Goal: Transaction & Acquisition: Download file/media

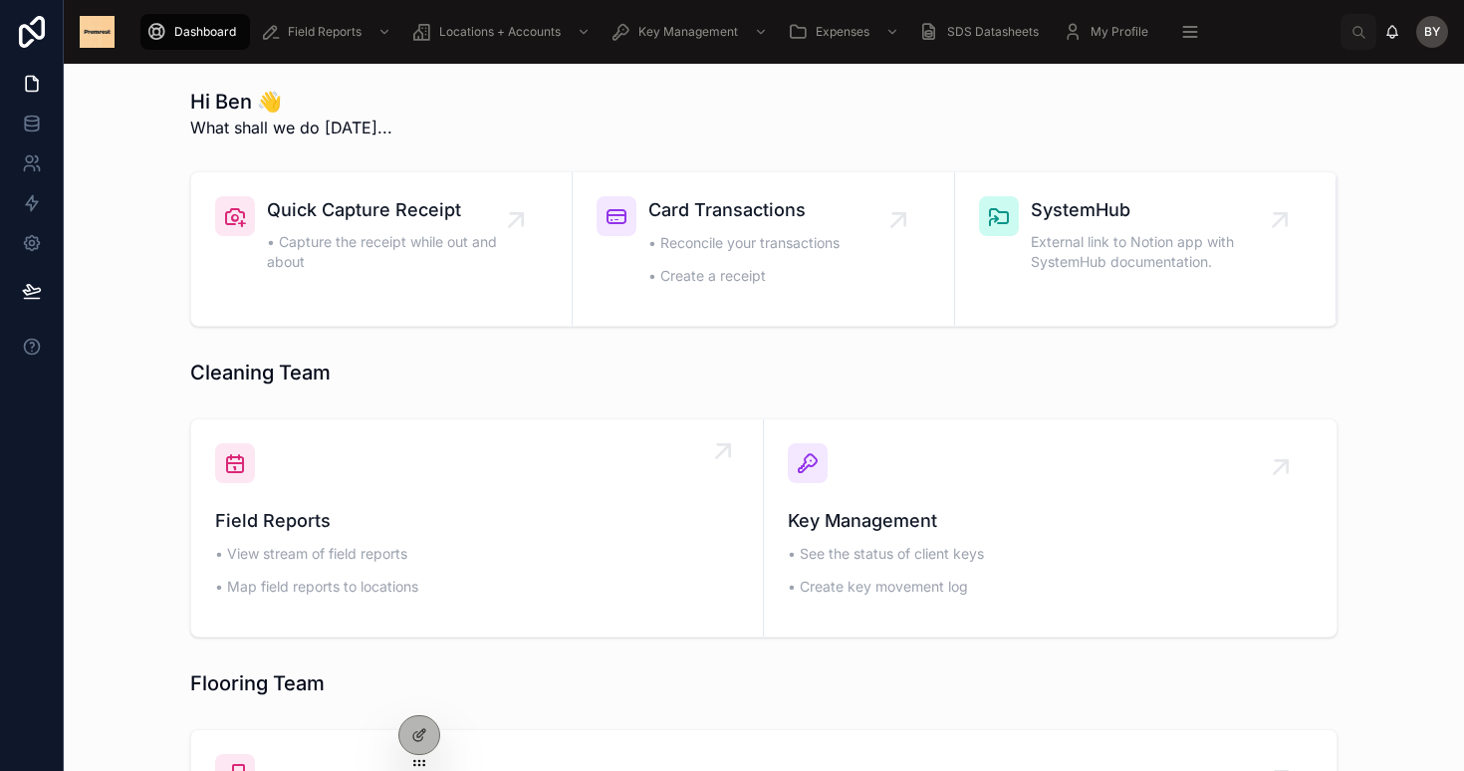
click at [413, 512] on span "Field Reports" at bounding box center [477, 521] width 524 height 28
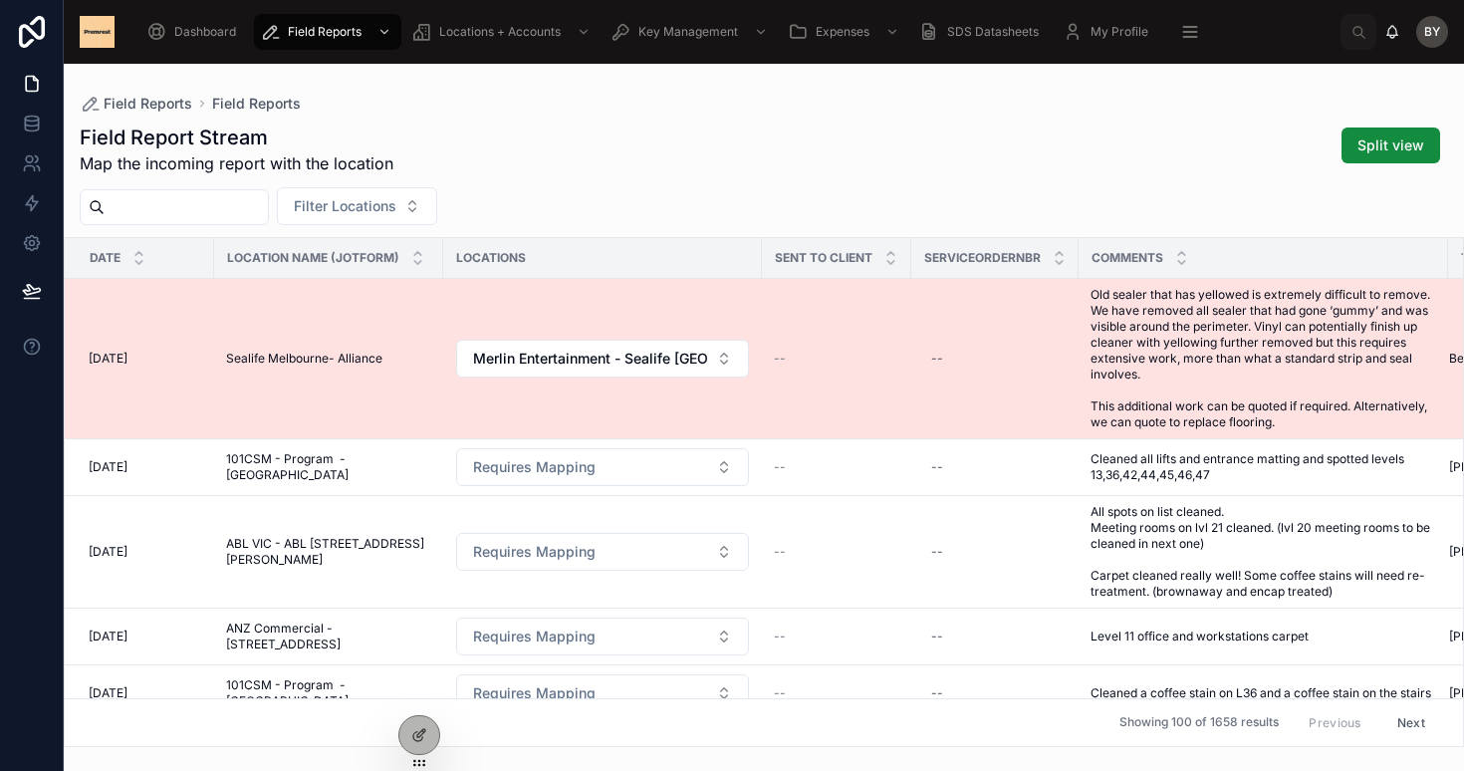
click at [356, 361] on span "Sealife Melbourne- Alliance" at bounding box center [304, 359] width 156 height 16
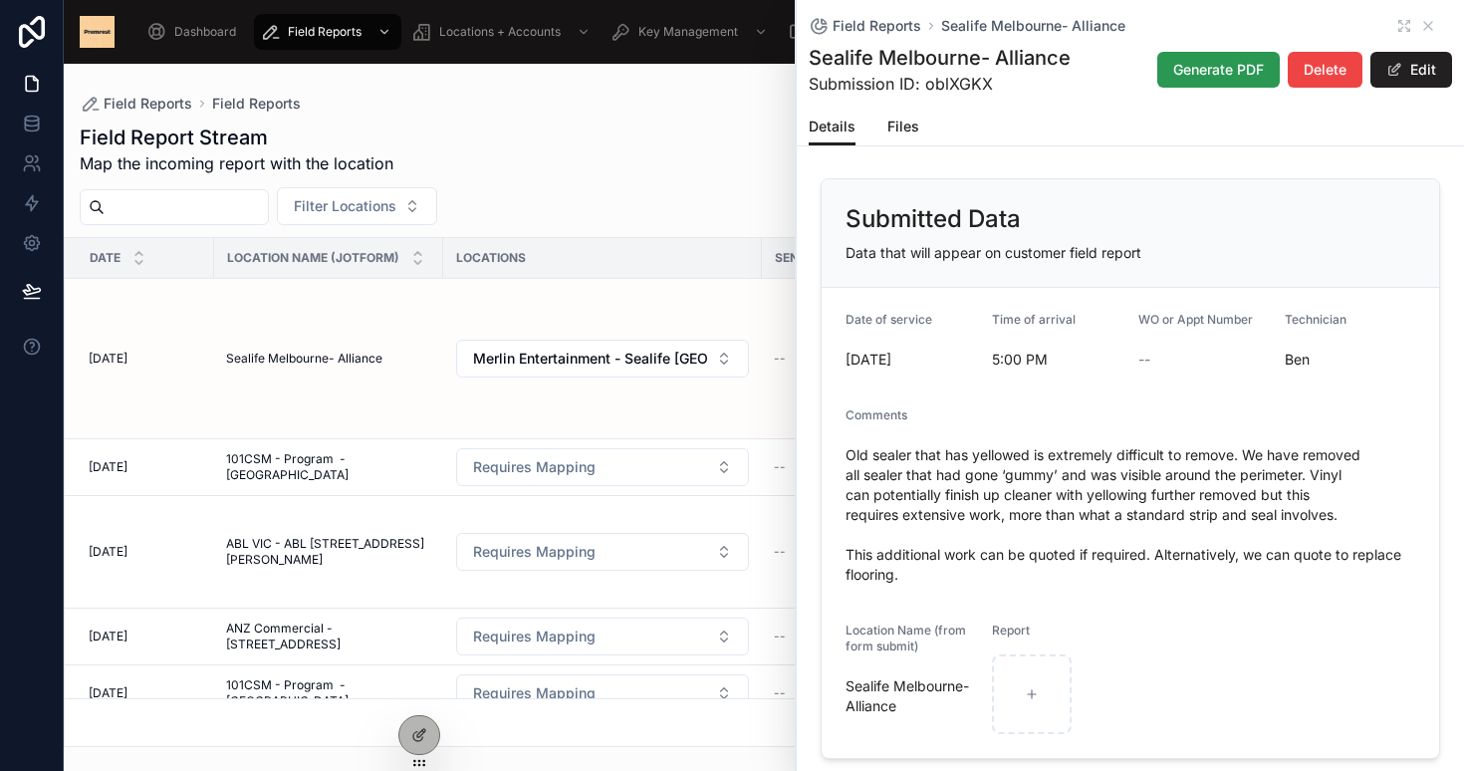
click at [1203, 76] on span "Generate PDF" at bounding box center [1218, 70] width 91 height 20
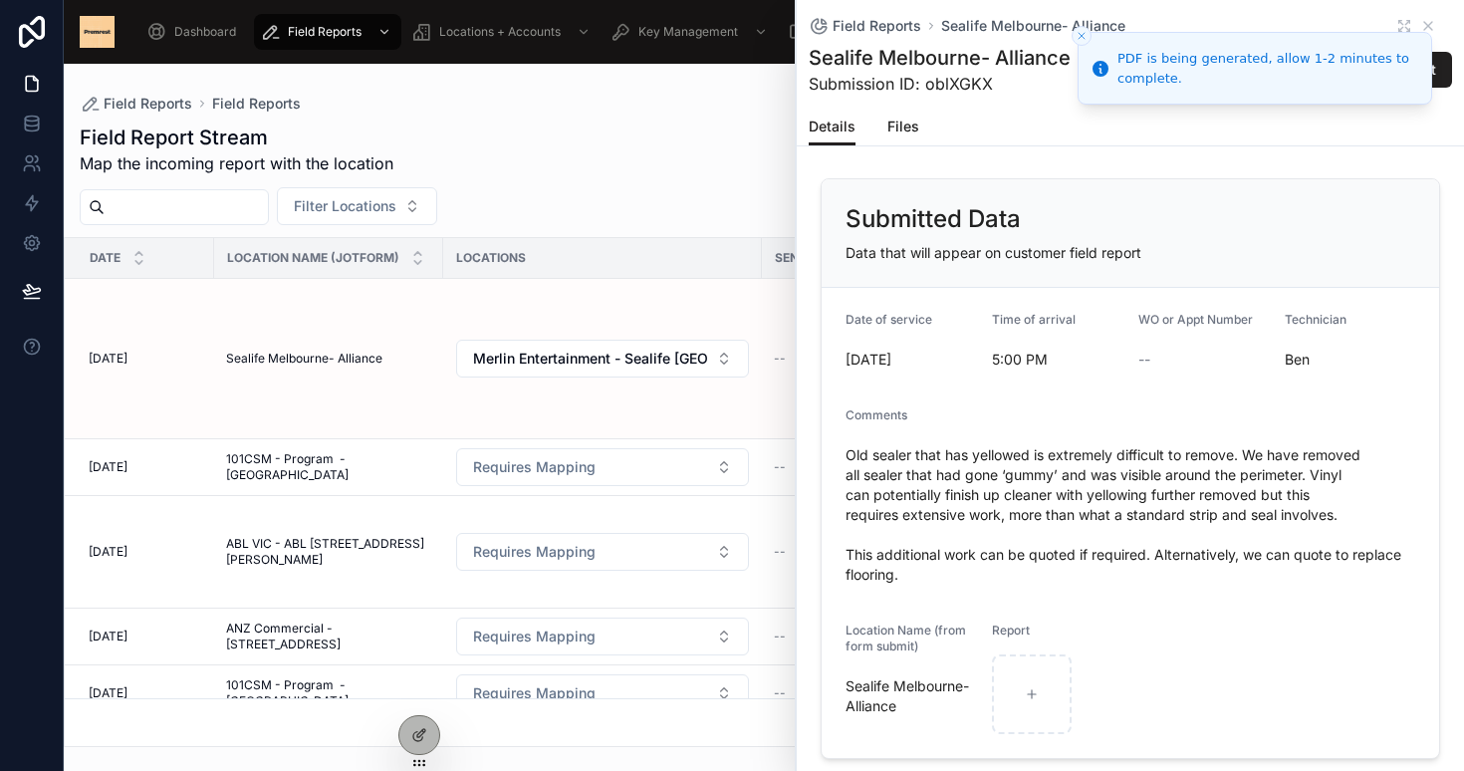
click at [1081, 36] on line "Close toast" at bounding box center [1082, 36] width 6 height 6
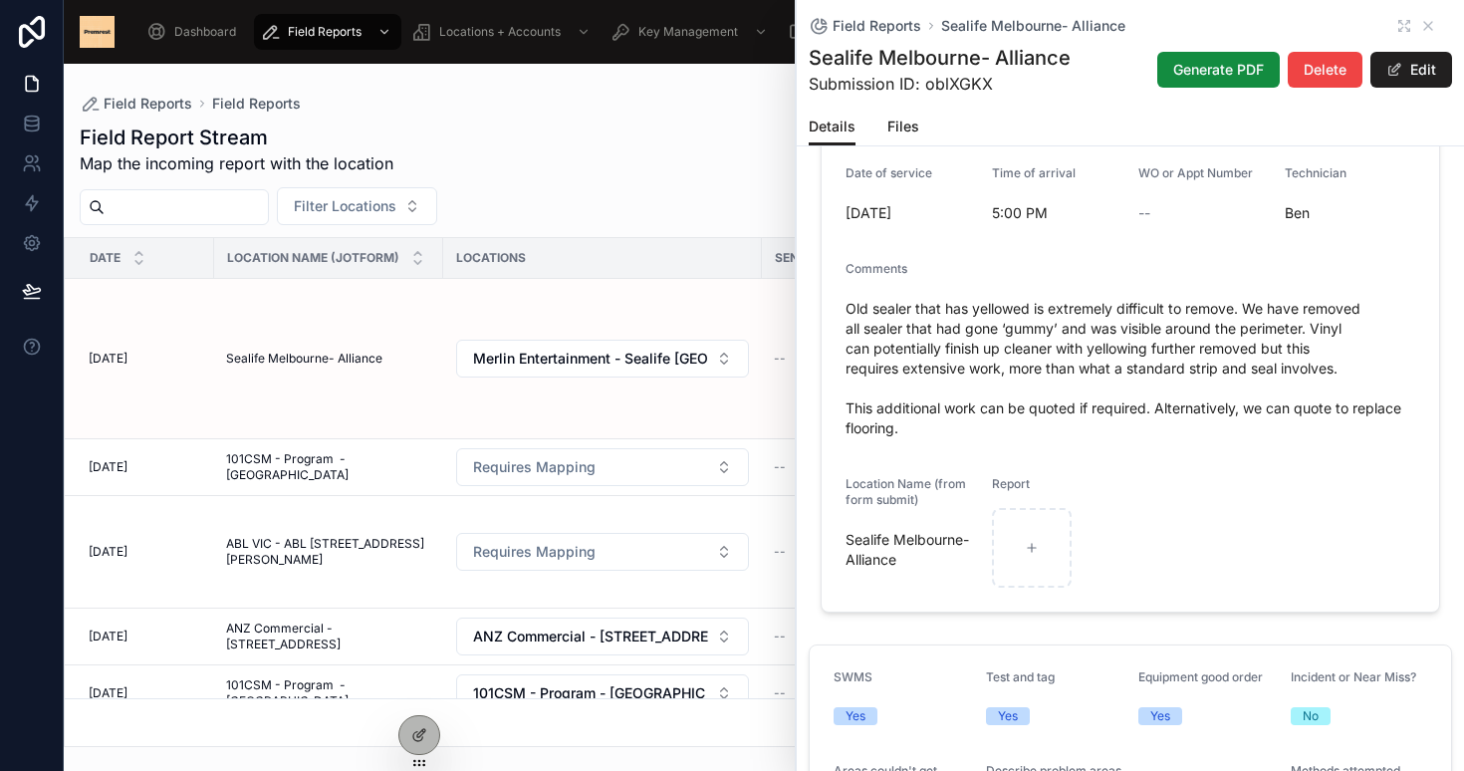
scroll to position [176, 0]
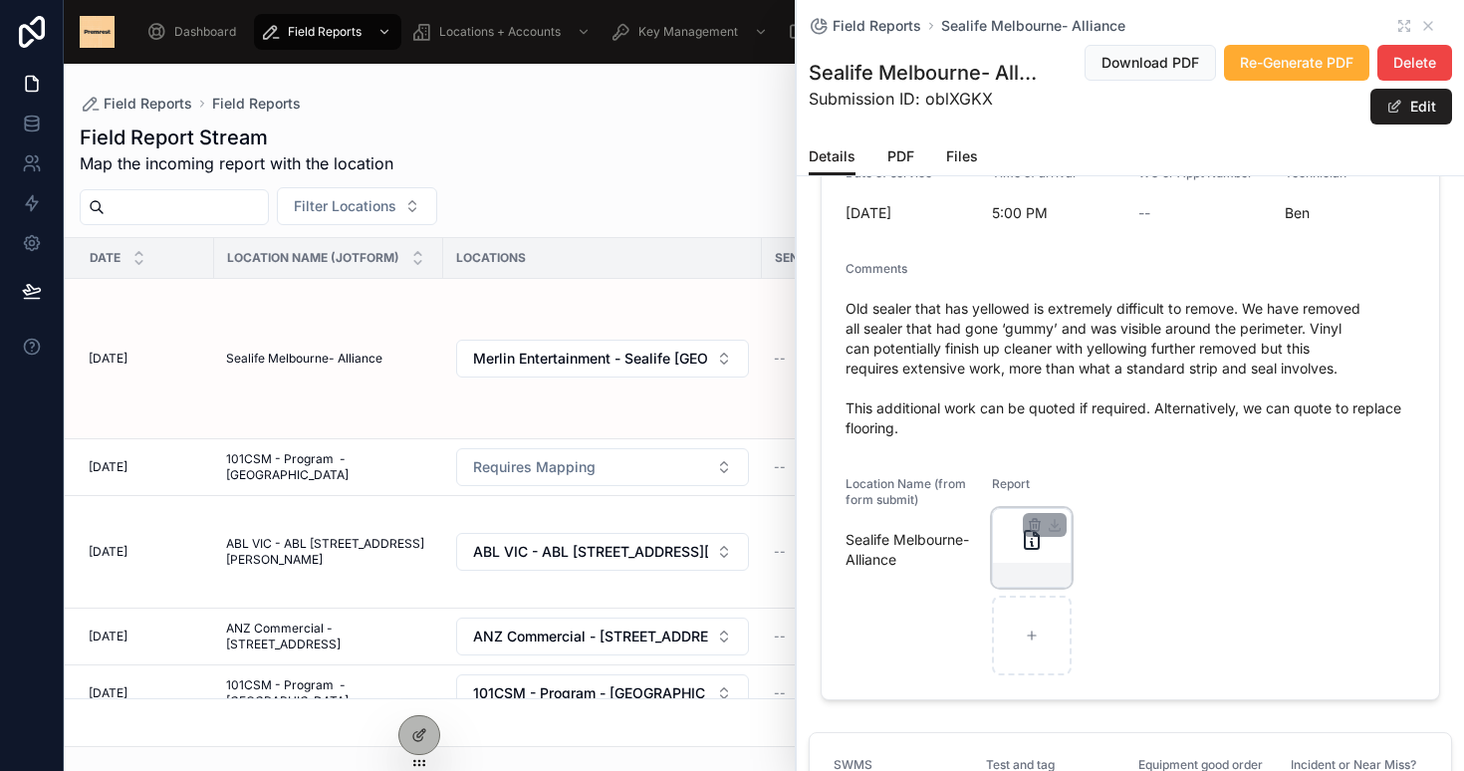
click at [1020, 551] on icon at bounding box center [1032, 540] width 24 height 24
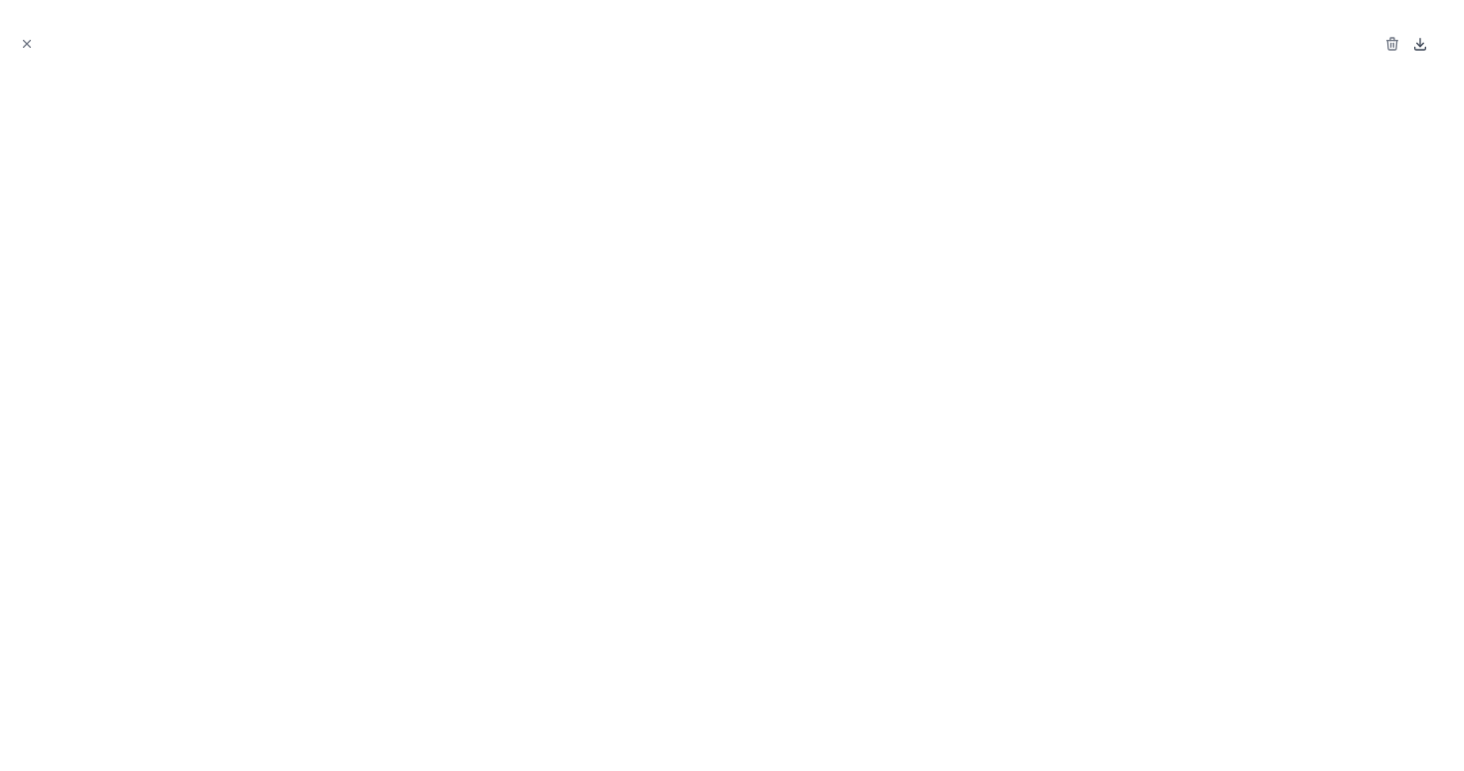
click at [1424, 47] on icon at bounding box center [1420, 44] width 16 height 16
click at [23, 39] on icon "Close modal" at bounding box center [27, 44] width 14 height 14
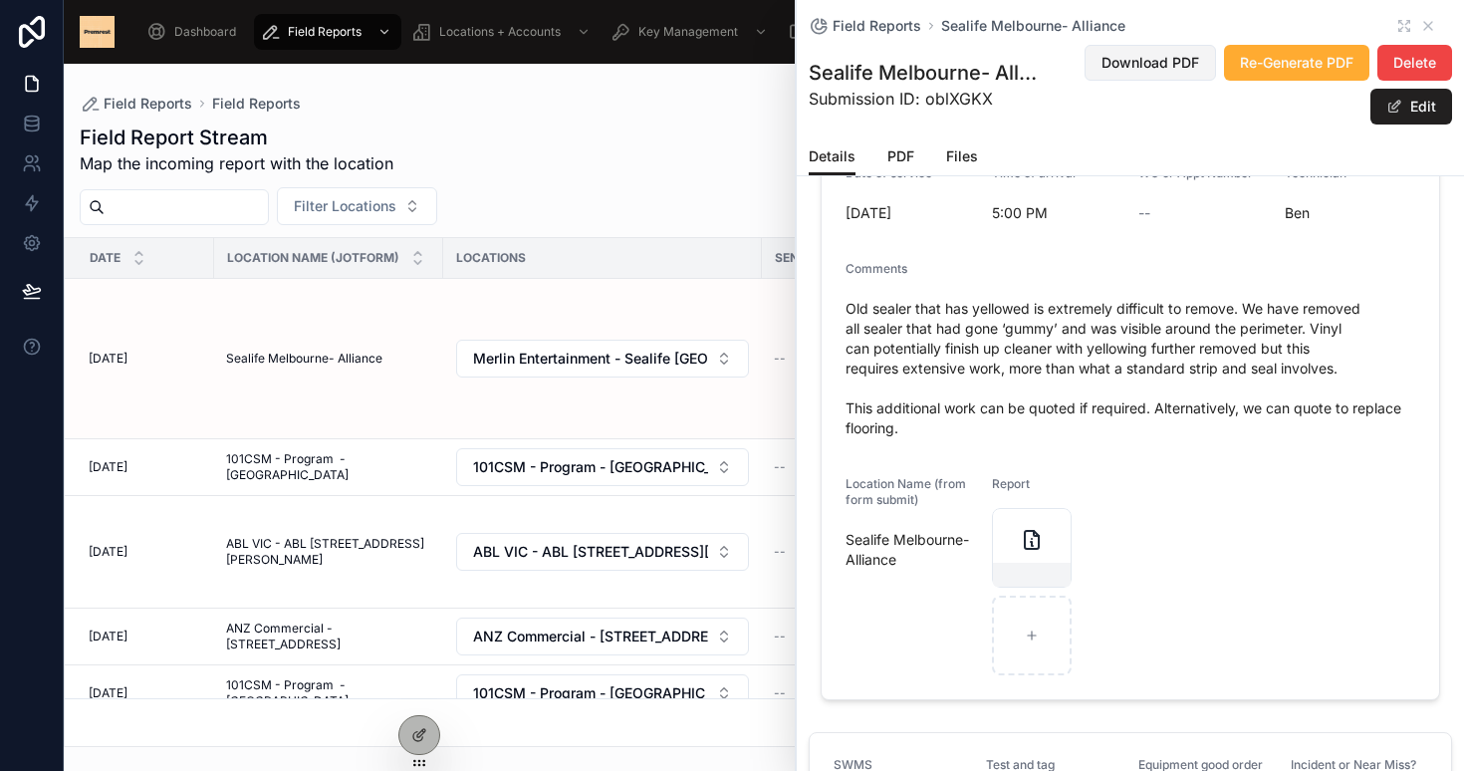
click at [1139, 71] on span "Download PDF" at bounding box center [1151, 63] width 98 height 20
